Goal: Find specific page/section: Find specific page/section

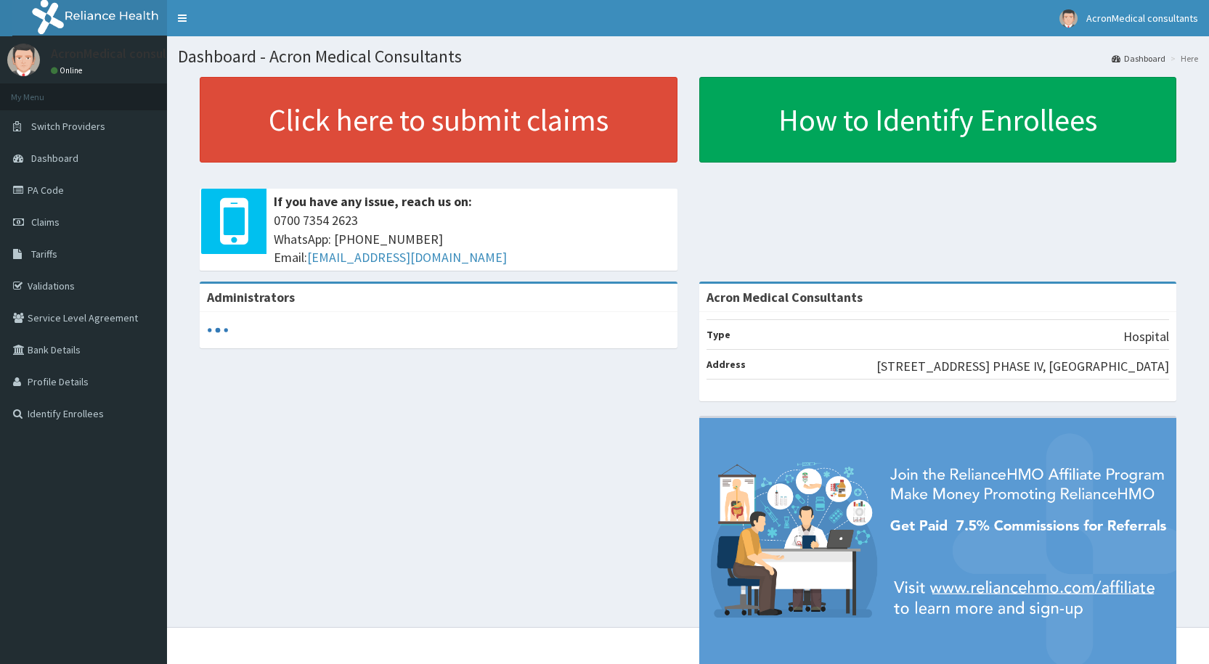
click at [42, 192] on link "PA Code" at bounding box center [83, 190] width 167 height 32
click at [42, 189] on link "PA Code" at bounding box center [83, 190] width 167 height 32
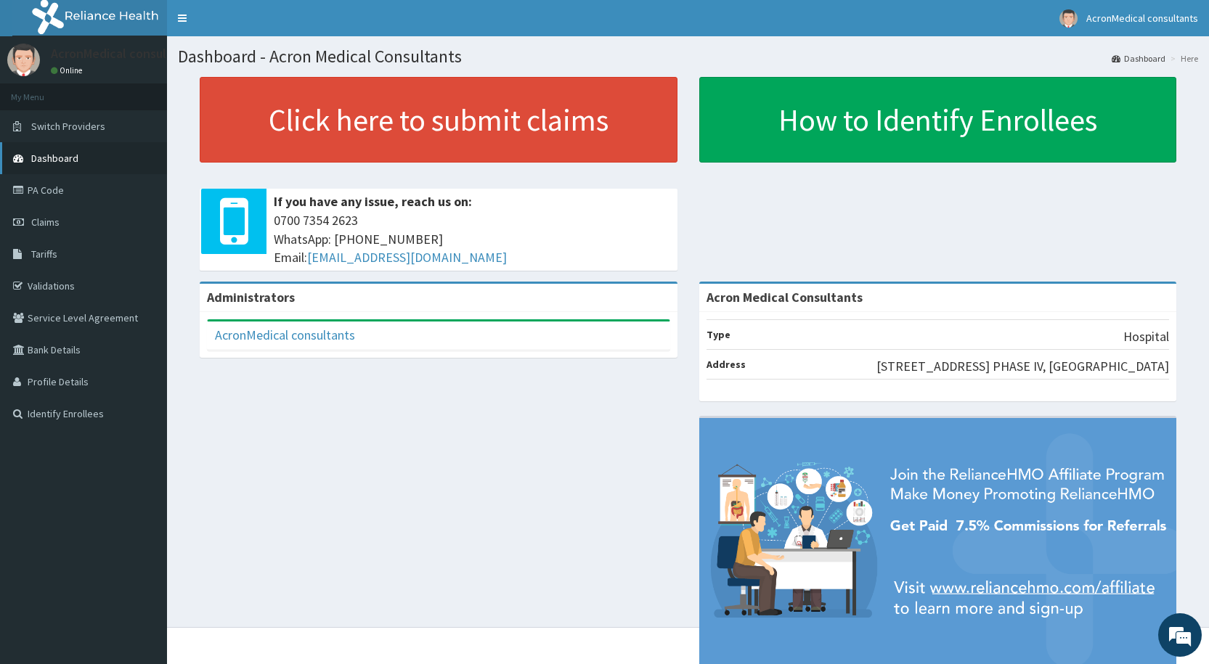
click at [61, 158] on span "Dashboard" at bounding box center [54, 158] width 47 height 13
